Goal: Use online tool/utility

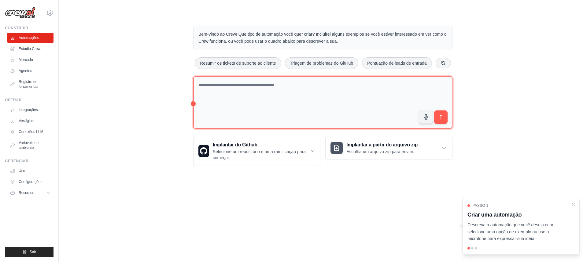
click at [205, 86] on textarea at bounding box center [322, 102] width 259 height 53
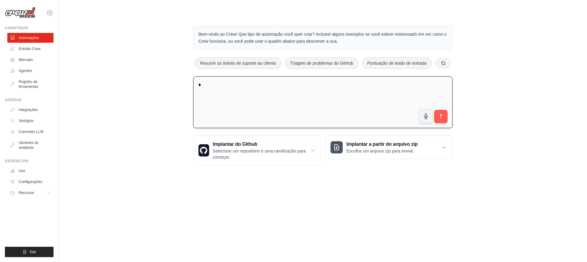
paste textarea "**********"
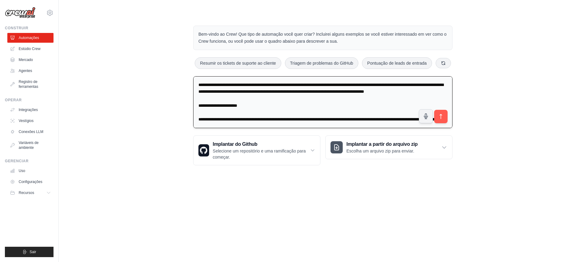
click at [203, 84] on textarea at bounding box center [322, 102] width 259 height 52
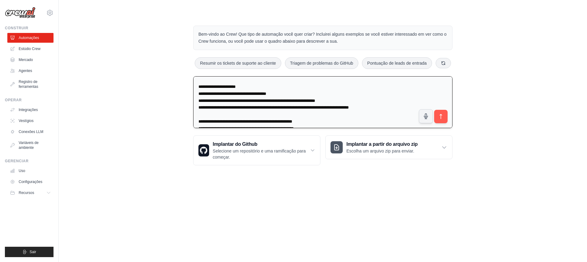
scroll to position [2106, 0]
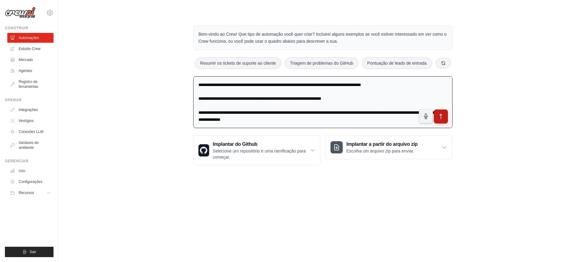
type textarea "**********"
click at [441, 116] on icon "submit" at bounding box center [441, 117] width 6 height 6
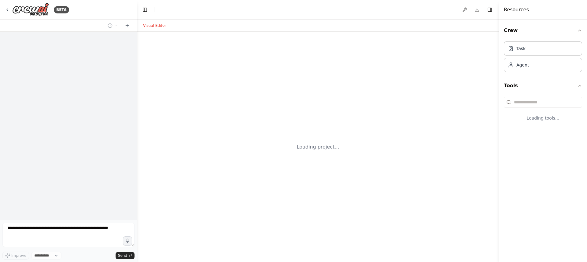
select select "****"
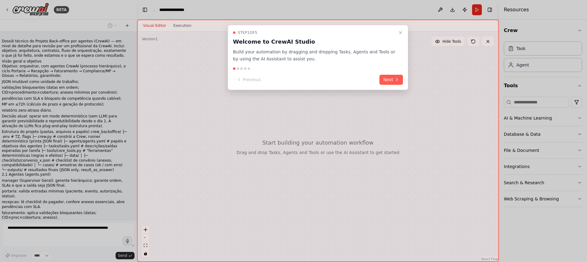
scroll to position [1047, 0]
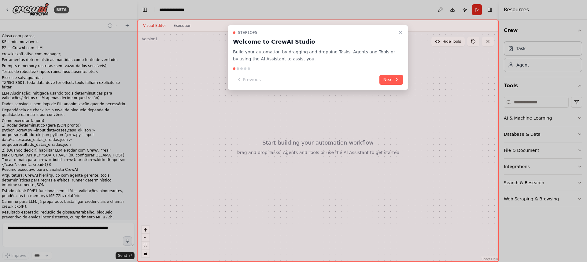
click at [398, 33] on icon "Close walkthrough" at bounding box center [400, 32] width 5 height 5
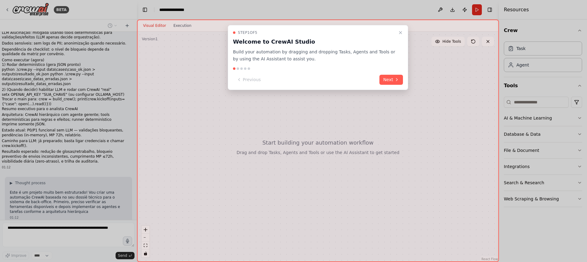
scroll to position [1112, 0]
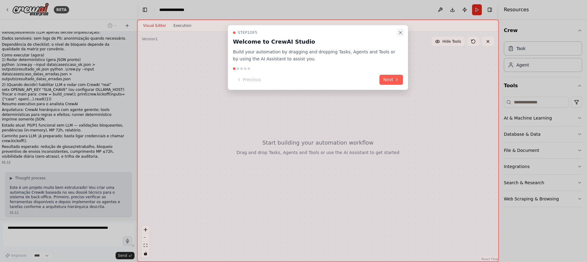
click at [398, 30] on icon "Close walkthrough" at bounding box center [400, 32] width 5 height 5
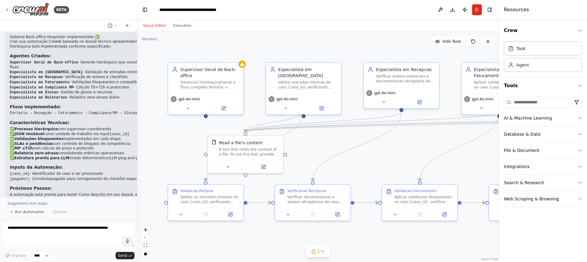
scroll to position [1708, 0]
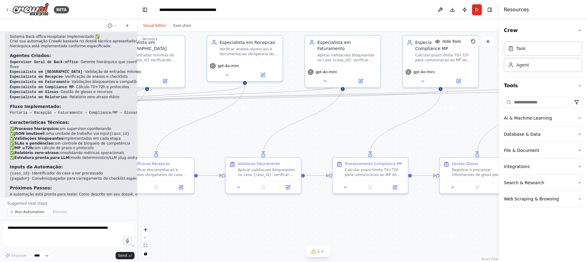
drag, startPoint x: 395, startPoint y: 156, endPoint x: 243, endPoint y: 126, distance: 155.4
click at [239, 128] on div ".deletable-edge-delete-btn { width: 20px; height: 20px; border: 0px solid #ffff…" at bounding box center [318, 147] width 362 height 231
click at [476, 9] on button "Run" at bounding box center [477, 9] width 10 height 11
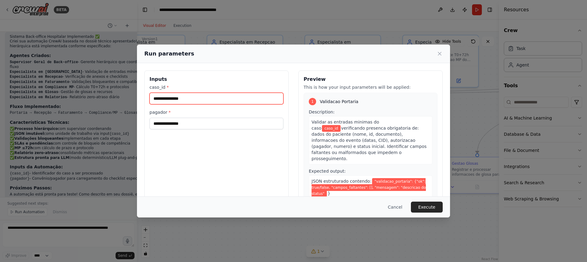
drag, startPoint x: 154, startPoint y: 99, endPoint x: 185, endPoint y: 97, distance: 31.6
click at [185, 95] on input "caso_id *" at bounding box center [216, 99] width 134 height 12
click at [184, 98] on input "caso_id *" at bounding box center [216, 99] width 134 height 12
drag, startPoint x: 165, startPoint y: 99, endPoint x: 178, endPoint y: 98, distance: 13.2
click at [178, 98] on input "caso_id *" at bounding box center [216, 99] width 134 height 12
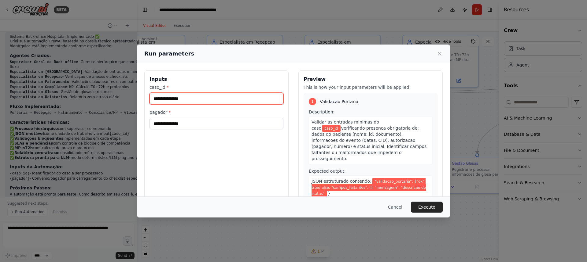
click at [157, 98] on input "caso_id *" at bounding box center [216, 99] width 134 height 12
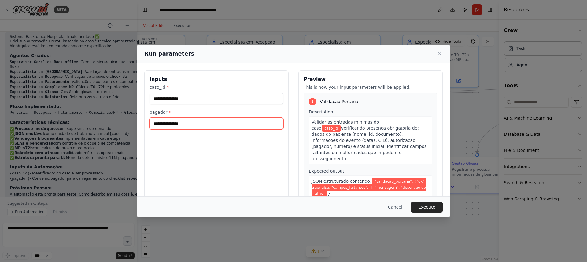
click at [169, 123] on input "pagador *" at bounding box center [216, 124] width 134 height 12
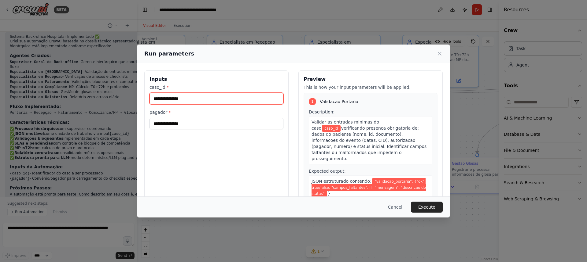
click at [153, 99] on input "caso_id *" at bounding box center [216, 99] width 134 height 12
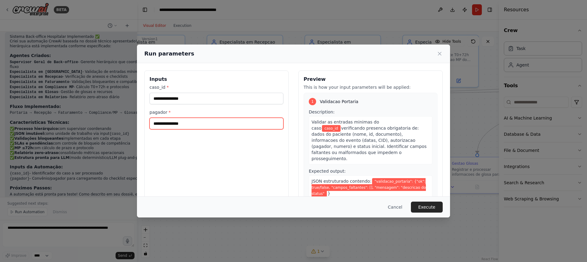
click at [173, 123] on input "pagador *" at bounding box center [216, 124] width 134 height 12
click at [388, 178] on span ""validacao_portaria": {"ok": true/false, "campos_faltantes": [], "mensagem": "d…" at bounding box center [368, 187] width 114 height 19
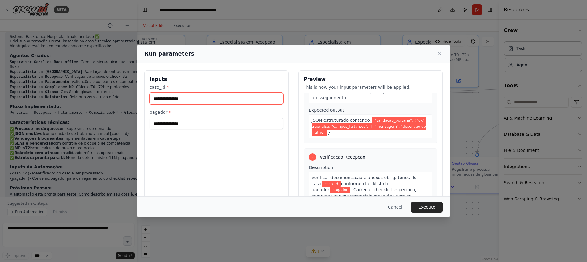
click at [155, 100] on input "caso_id *" at bounding box center [216, 99] width 134 height 12
drag, startPoint x: 154, startPoint y: 98, endPoint x: 182, endPoint y: 97, distance: 28.1
click at [182, 97] on input "caso_id *" at bounding box center [216, 99] width 134 height 12
type input "*"
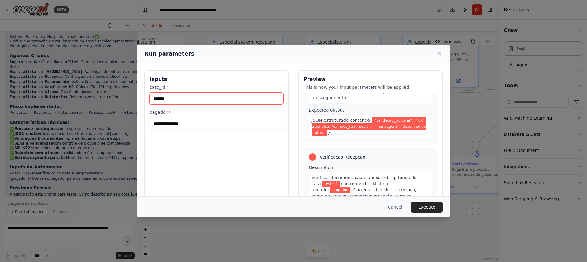
drag, startPoint x: 153, startPoint y: 98, endPoint x: 162, endPoint y: 97, distance: 9.2
click at [162, 97] on input "*******" at bounding box center [216, 99] width 134 height 12
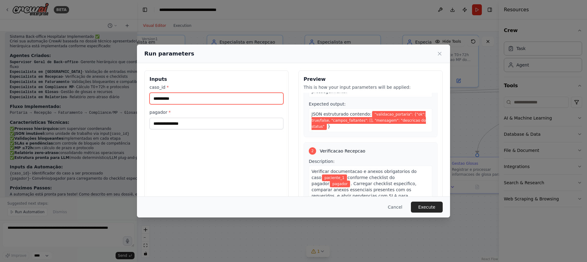
type input "**********"
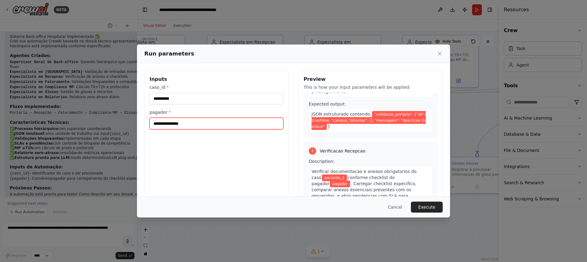
click at [168, 125] on input "pagador *" at bounding box center [216, 124] width 134 height 12
type input "*********"
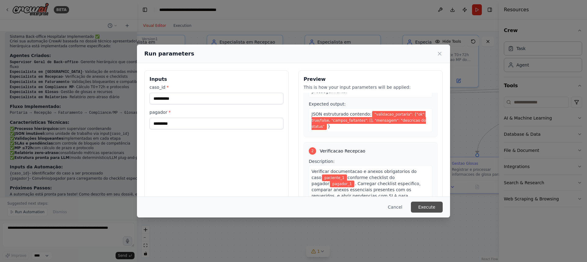
click at [429, 207] on button "Execute" at bounding box center [427, 207] width 32 height 11
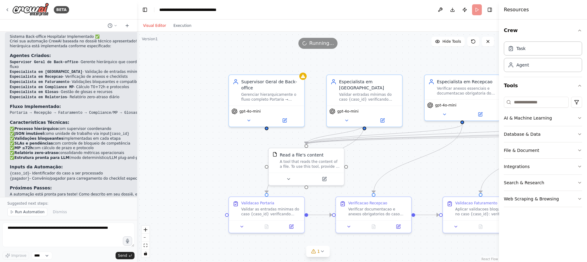
drag, startPoint x: 250, startPoint y: 126, endPoint x: 467, endPoint y: 166, distance: 220.8
click at [467, 166] on div ".deletable-edge-delete-btn { width: 20px; height: 20px; border: 0px solid #ffff…" at bounding box center [318, 147] width 362 height 231
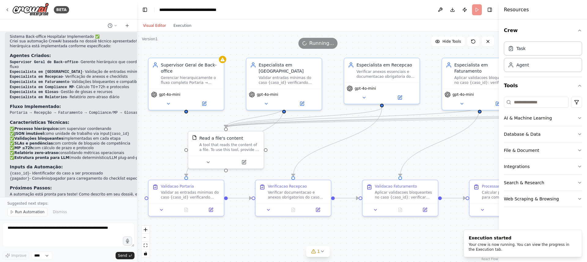
drag, startPoint x: 401, startPoint y: 62, endPoint x: 315, endPoint y: 43, distance: 88.5
click at [315, 43] on div "Version 1 Hide Tools .deletable-edge-delete-btn { width: 20px; height: 20px; bo…" at bounding box center [318, 147] width 362 height 231
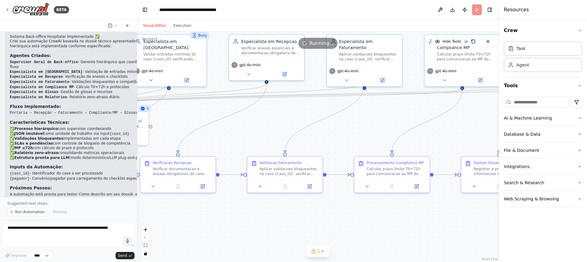
drag, startPoint x: 360, startPoint y: 144, endPoint x: 251, endPoint y: 123, distance: 111.2
click at [251, 123] on div ".deletable-edge-delete-btn { width: 20px; height: 20px; border: 0px solid #ffff…" at bounding box center [318, 147] width 362 height 231
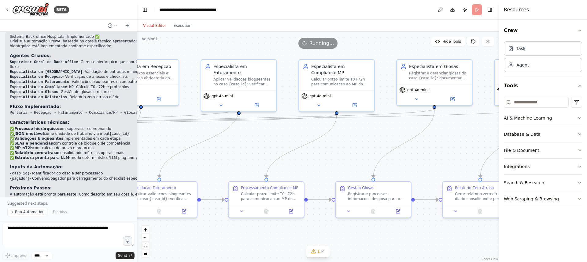
drag, startPoint x: 373, startPoint y: 125, endPoint x: 247, endPoint y: 150, distance: 128.0
click at [247, 150] on div ".deletable-edge-delete-btn { width: 20px; height: 20px; border: 0px solid #ffff…" at bounding box center [318, 147] width 362 height 231
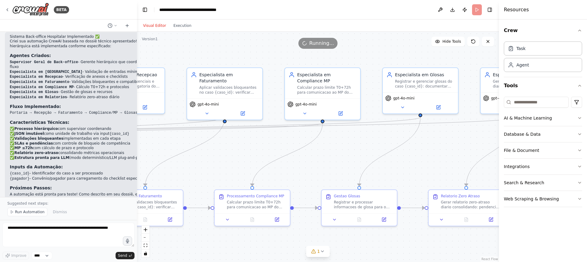
drag, startPoint x: 365, startPoint y: 148, endPoint x: 351, endPoint y: 156, distance: 16.3
click at [351, 156] on div ".deletable-edge-delete-btn { width: 20px; height: 20px; border: 0px solid #ffff…" at bounding box center [318, 147] width 362 height 231
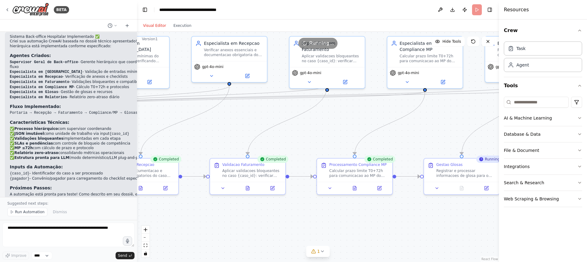
drag, startPoint x: 226, startPoint y: 157, endPoint x: 328, endPoint y: 126, distance: 107.1
click at [328, 126] on div ".deletable-edge-delete-btn { width: 20px; height: 20px; border: 0px solid #ffff…" at bounding box center [318, 147] width 362 height 231
click at [247, 188] on icon at bounding box center [248, 188] width 2 height 0
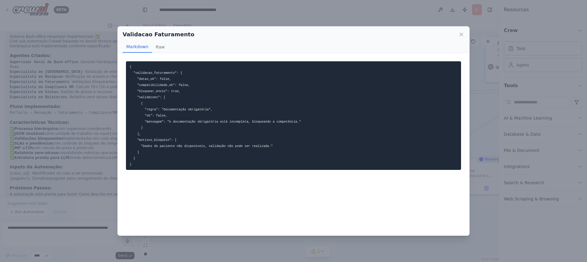
click at [461, 35] on icon at bounding box center [461, 34] width 6 height 6
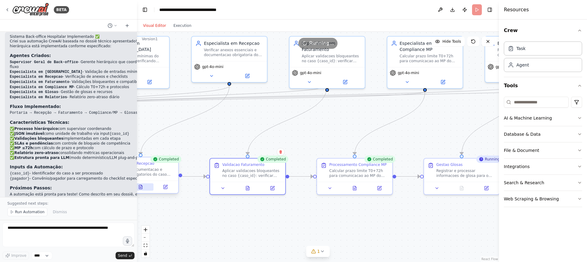
click at [141, 188] on button at bounding box center [141, 187] width 26 height 7
click at [141, 186] on icon at bounding box center [143, 187] width 5 height 5
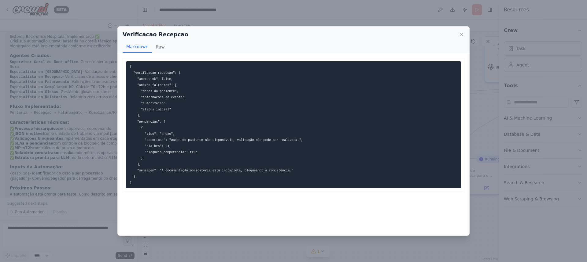
click at [492, 114] on div "Verificacao Recepcao Markdown Raw { "verificacao_recepcao": { "anexos_ok": fals…" at bounding box center [293, 131] width 587 height 262
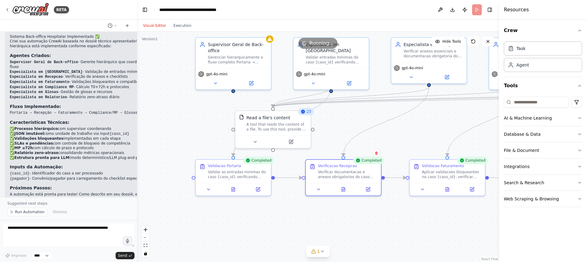
drag, startPoint x: 258, startPoint y: 142, endPoint x: 391, endPoint y: 140, distance: 133.2
click at [391, 140] on div ".deletable-edge-delete-btn { width: 20px; height: 20px; border: 0px solid #ffff…" at bounding box center [318, 147] width 362 height 231
click at [233, 189] on icon at bounding box center [233, 188] width 3 height 4
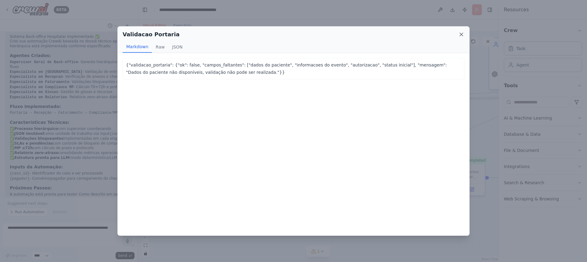
click at [460, 36] on icon at bounding box center [461, 34] width 6 height 6
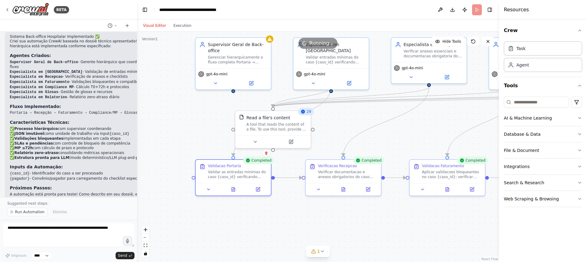
click at [186, 119] on div ".deletable-edge-delete-btn { width: 20px; height: 20px; border: 0px solid #ffff…" at bounding box center [318, 147] width 362 height 231
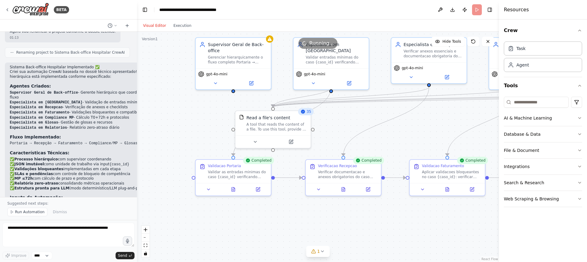
scroll to position [1708, 0]
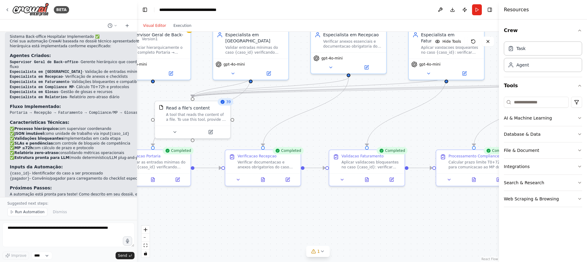
drag, startPoint x: 300, startPoint y: 211, endPoint x: 168, endPoint y: 200, distance: 133.1
click at [168, 200] on div ".deletable-edge-delete-btn { width: 20px; height: 20px; border: 0px solid #ffff…" at bounding box center [318, 147] width 362 height 231
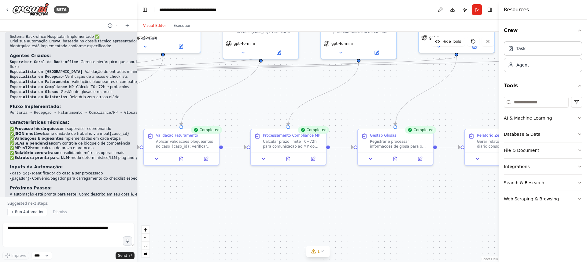
drag, startPoint x: 317, startPoint y: 214, endPoint x: 192, endPoint y: 197, distance: 126.5
click at [192, 197] on div ".deletable-edge-delete-btn { width: 20px; height: 20px; border: 0px solid #ffff…" at bounding box center [318, 147] width 362 height 231
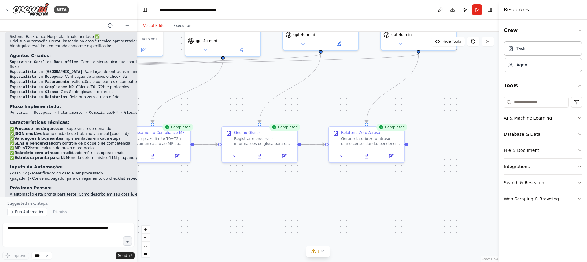
drag, startPoint x: 369, startPoint y: 206, endPoint x: 233, endPoint y: 203, distance: 135.7
click at [233, 203] on div ".deletable-edge-delete-btn { width: 20px; height: 20px; border: 0px solid #ffff…" at bounding box center [318, 147] width 362 height 231
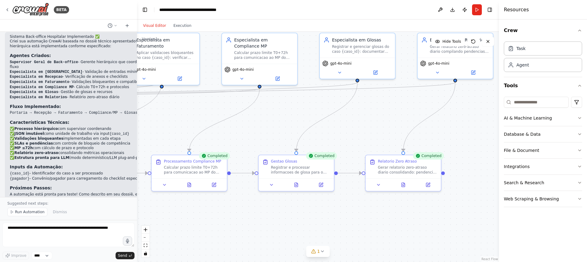
drag, startPoint x: 325, startPoint y: 99, endPoint x: 361, endPoint y: 128, distance: 46.6
click at [361, 128] on div ".deletable-edge-delete-btn { width: 20px; height: 20px; border: 0px solid #ffff…" at bounding box center [318, 147] width 362 height 231
